Goal: Transaction & Acquisition: Purchase product/service

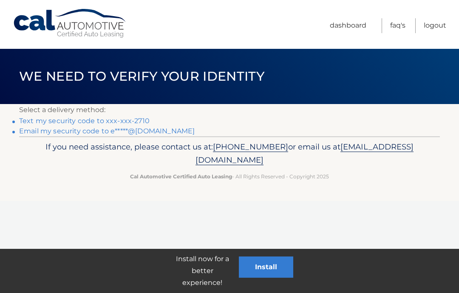
click at [104, 119] on link "Text my security code to xxx-xxx-2710" at bounding box center [84, 121] width 131 height 8
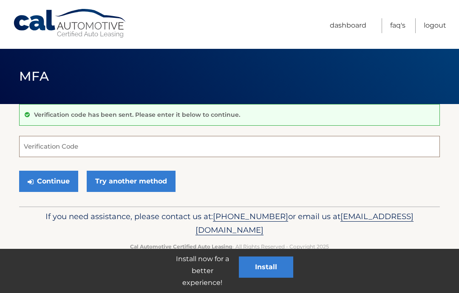
click at [65, 149] on input "Verification Code" at bounding box center [229, 146] width 421 height 21
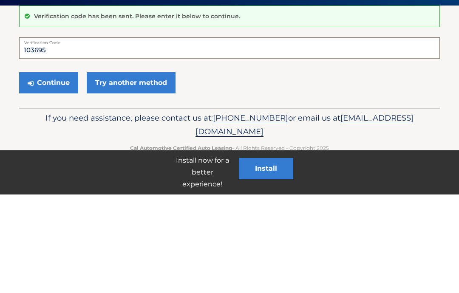
type input "103695"
click at [55, 171] on button "Continue" at bounding box center [48, 181] width 59 height 21
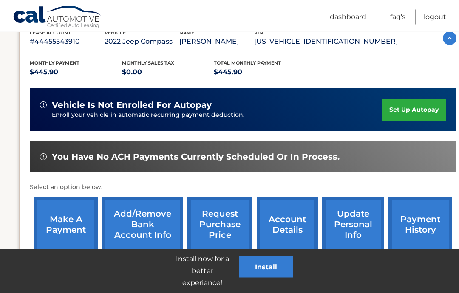
scroll to position [158, 0]
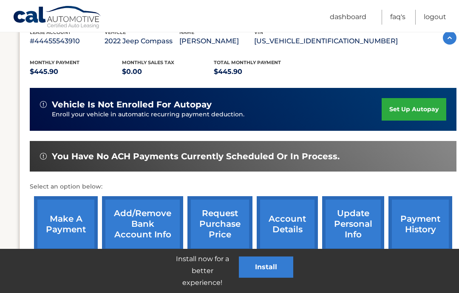
click at [65, 222] on link "make a payment" at bounding box center [66, 224] width 64 height 56
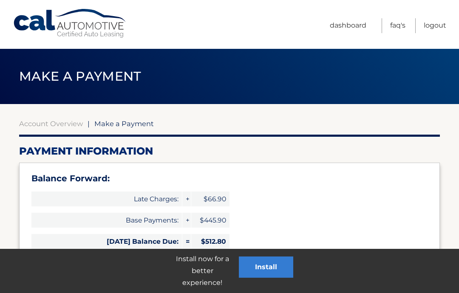
select select "YjExZTY5M2ItYmQ3My00MjdiLWI4M2MtNGNjY2M4MGRhOWI4"
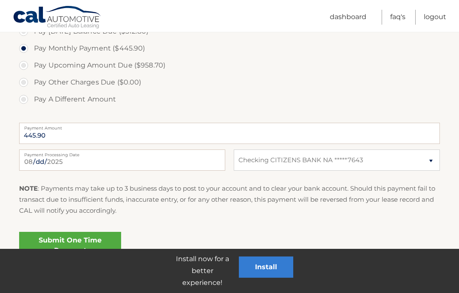
scroll to position [330, 0]
click at [80, 243] on link "Submit One Time Payment" at bounding box center [70, 244] width 102 height 27
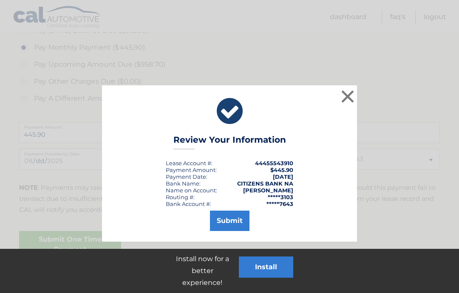
click at [231, 222] on button "Submit" at bounding box center [230, 221] width 40 height 20
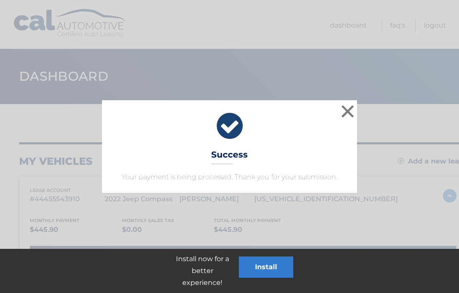
click at [348, 103] on button "×" at bounding box center [347, 111] width 17 height 17
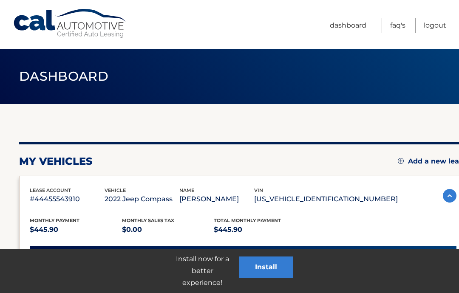
click at [432, 23] on link "Logout" at bounding box center [435, 25] width 23 height 15
